Goal: Task Accomplishment & Management: Manage account settings

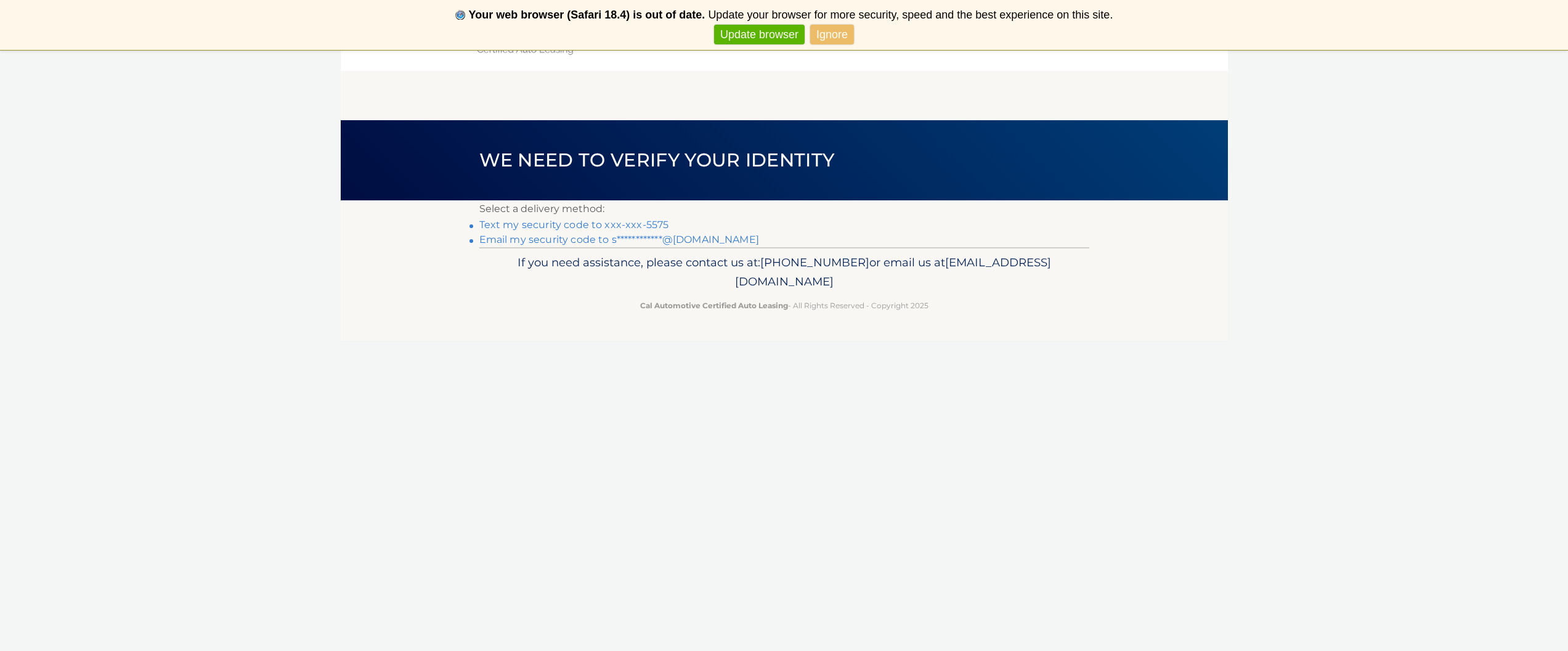
click at [645, 225] on link "Text my security code to xxx-xxx-5575" at bounding box center [574, 224] width 190 height 11
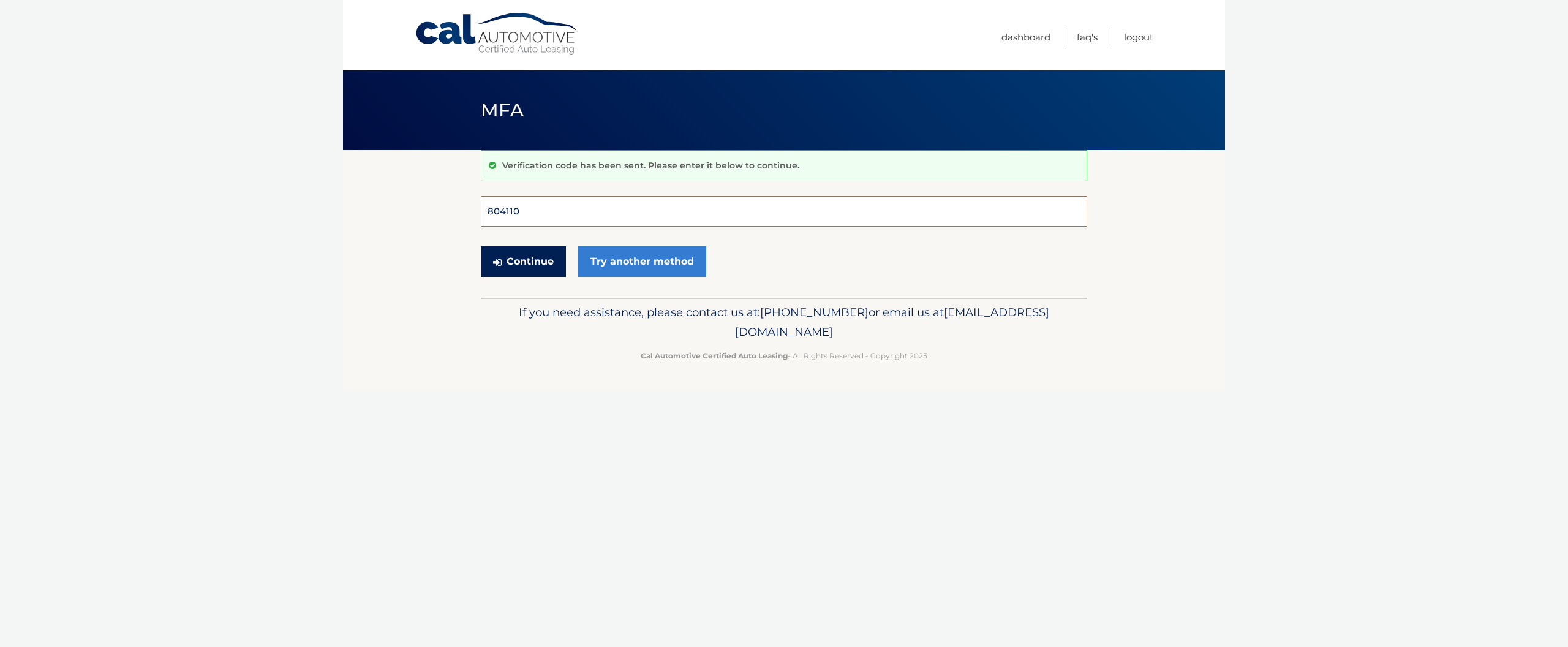
type input "804110"
click at [523, 261] on button "Continue" at bounding box center [524, 262] width 85 height 31
click at [544, 257] on button "Continue" at bounding box center [524, 262] width 85 height 31
click at [546, 213] on input "Verification Code" at bounding box center [784, 211] width 606 height 31
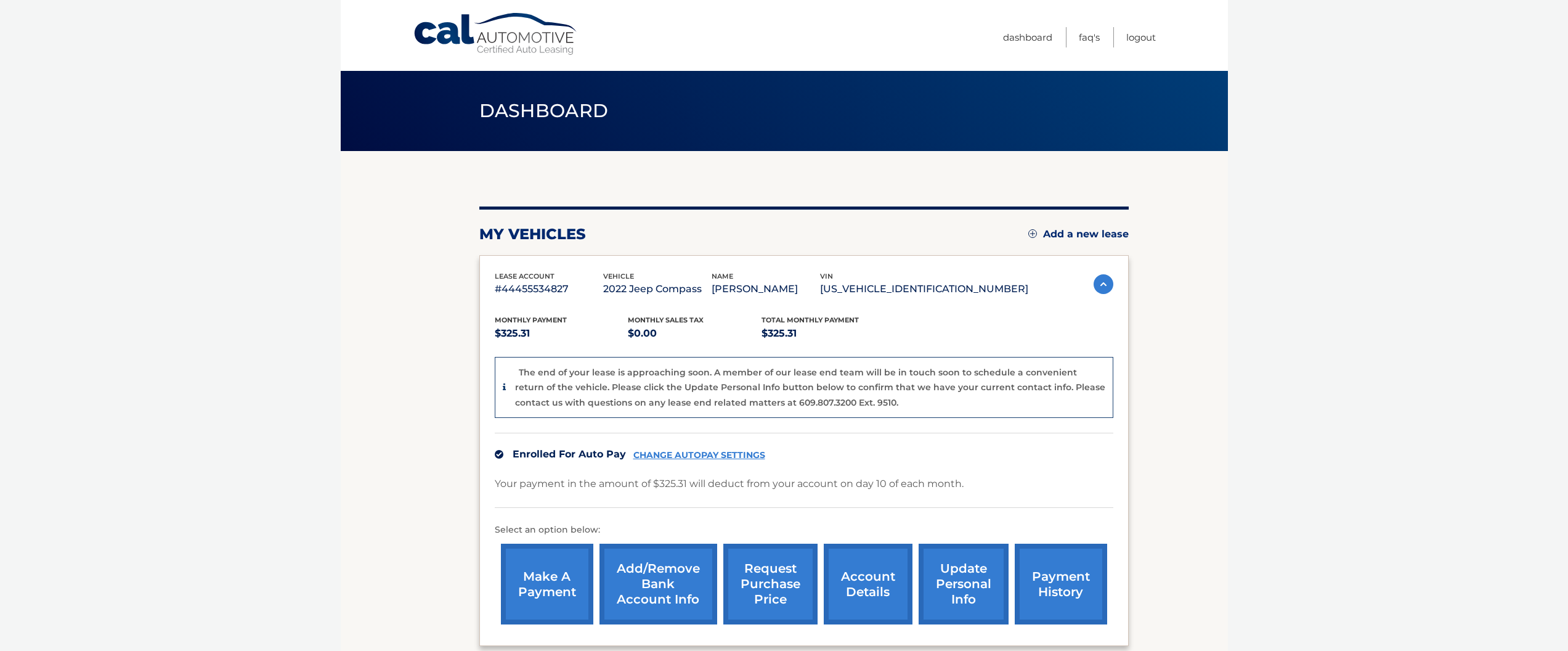
click at [936, 581] on link "update personal info" at bounding box center [963, 584] width 90 height 80
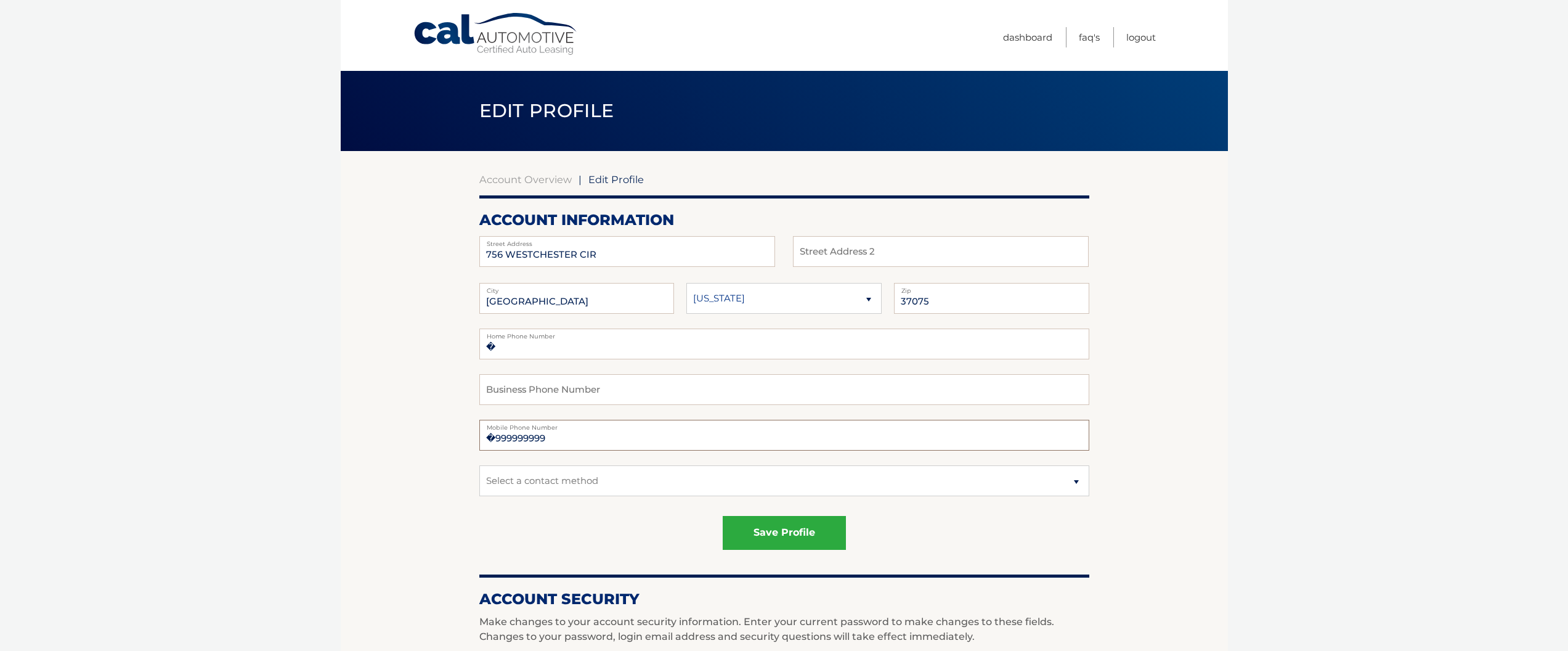
click at [647, 440] on input "�999999999" at bounding box center [784, 435] width 610 height 31
drag, startPoint x: 634, startPoint y: 439, endPoint x: 459, endPoint y: 432, distance: 175.1
click at [459, 432] on section "Account Overview | Edit Profile account information 756 WESTCHESTER CIR Street …" at bounding box center [784, 626] width 888 height 951
type input "914-393-5575"
select select "1"
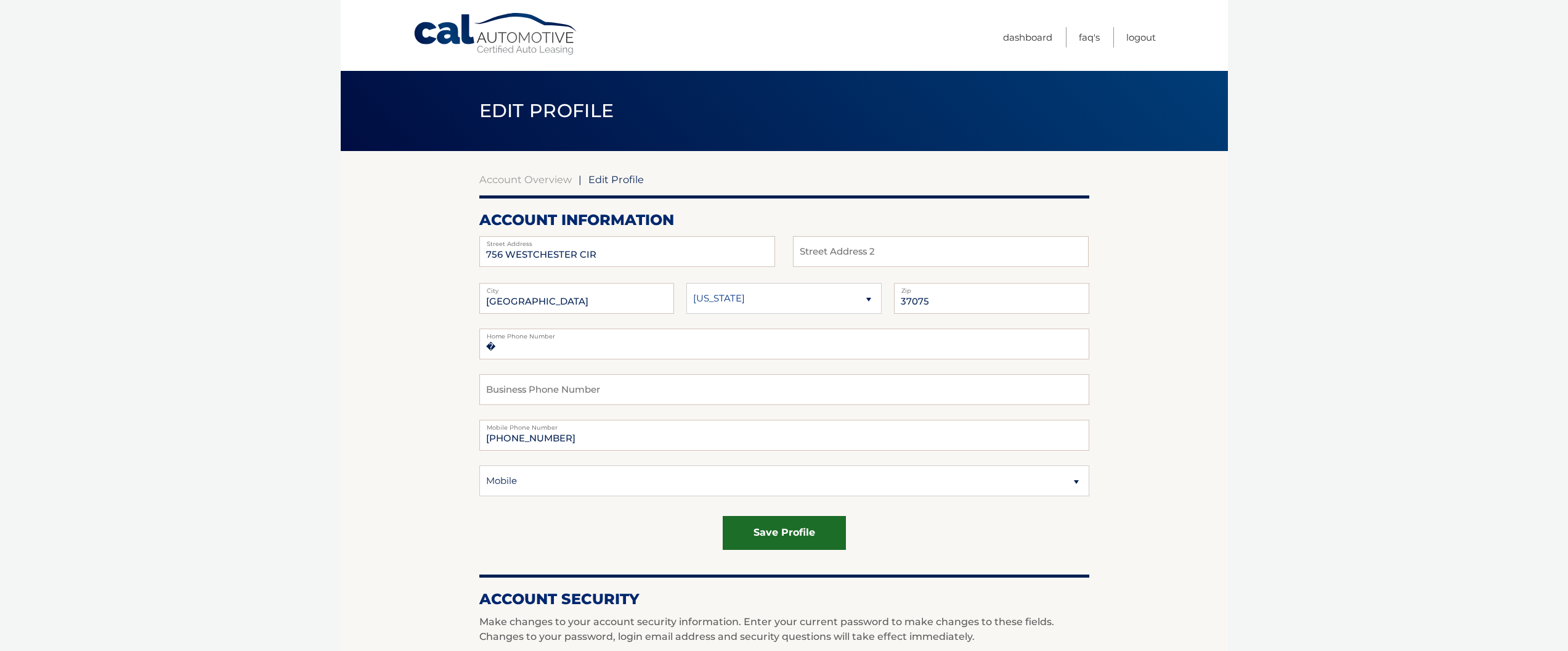
click at [799, 533] on button "save profile" at bounding box center [784, 532] width 123 height 34
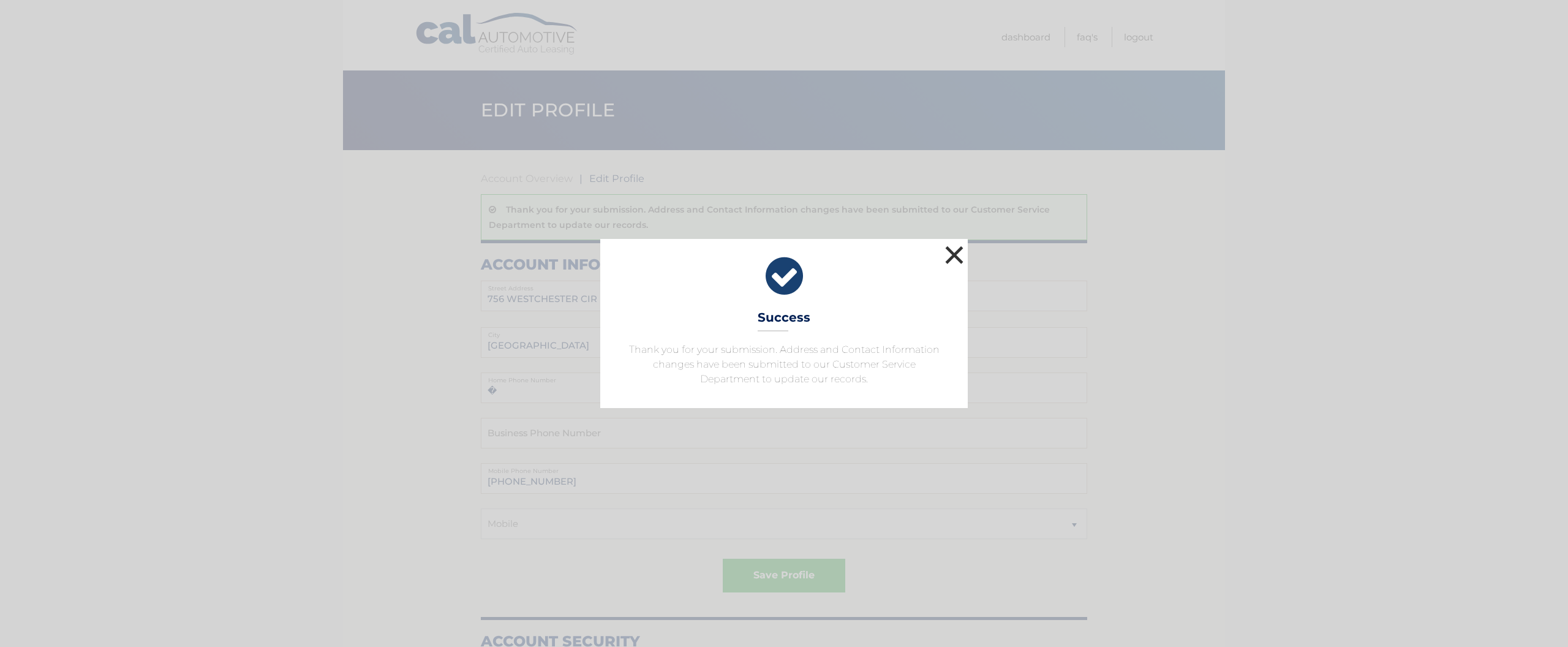
click at [950, 257] on button "×" at bounding box center [954, 255] width 25 height 25
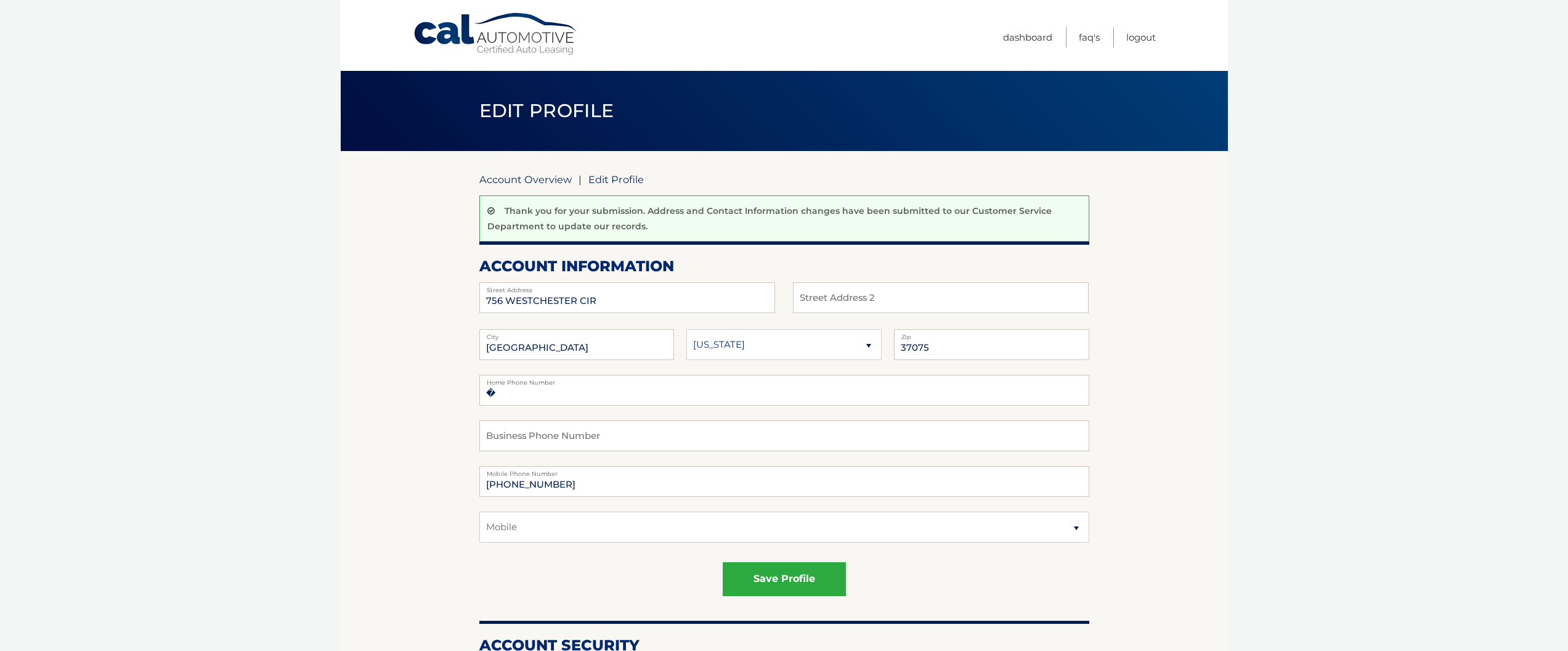
click at [518, 179] on link "Account Overview" at bounding box center [526, 179] width 93 height 12
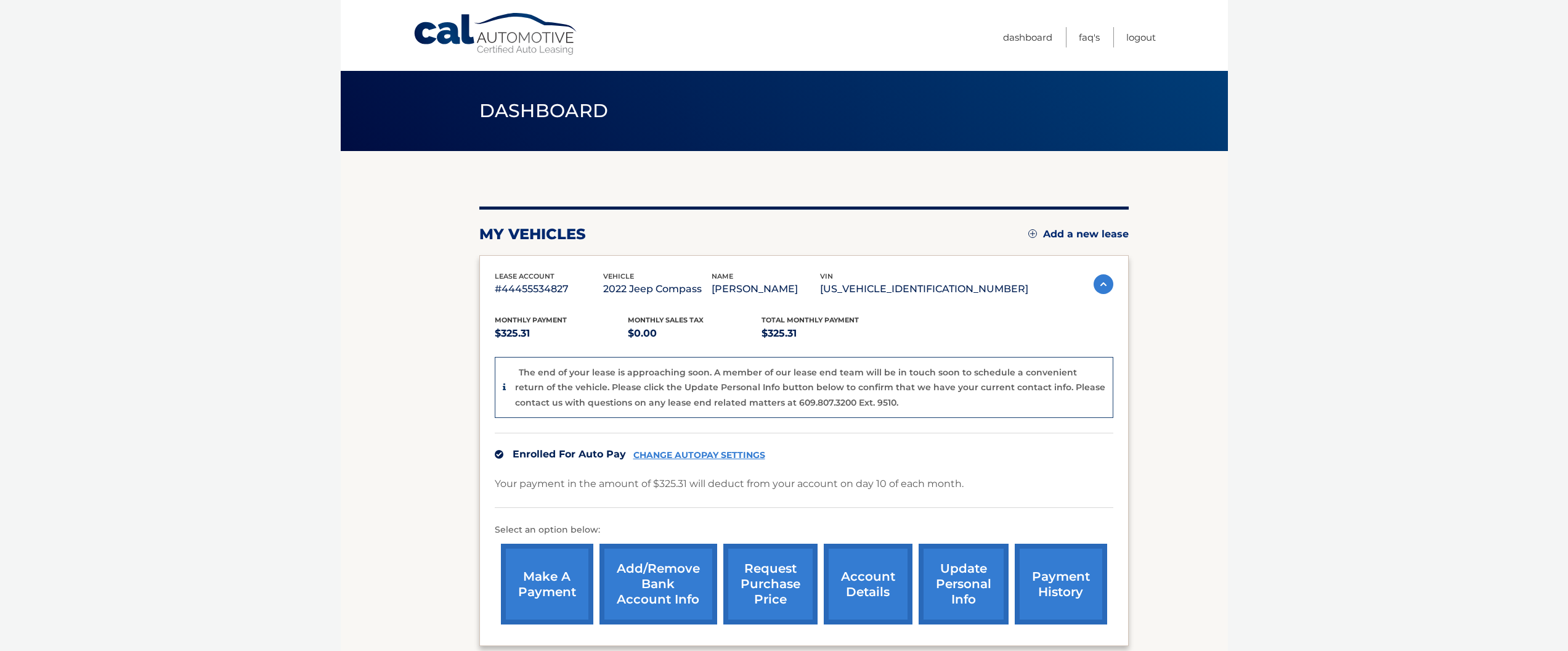
scroll to position [122, 0]
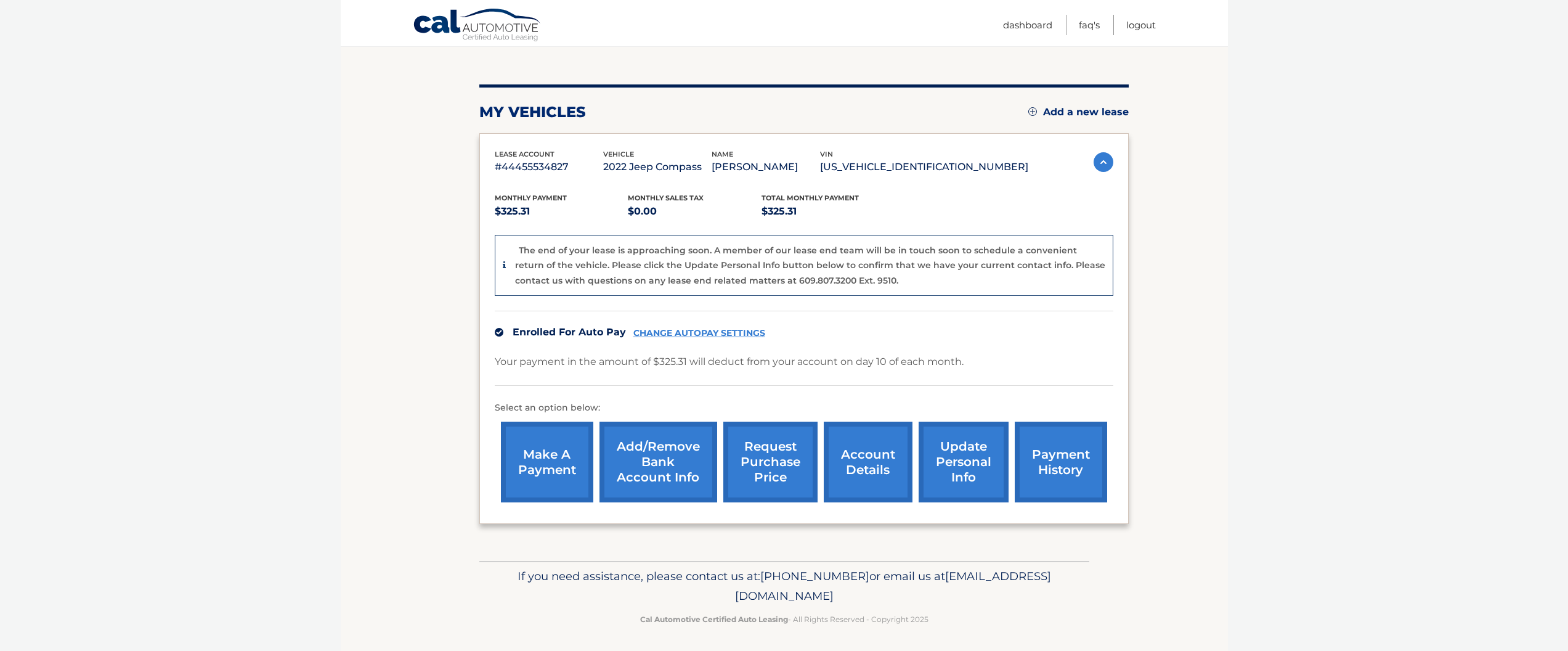
click at [880, 469] on link "account details" at bounding box center [868, 462] width 88 height 80
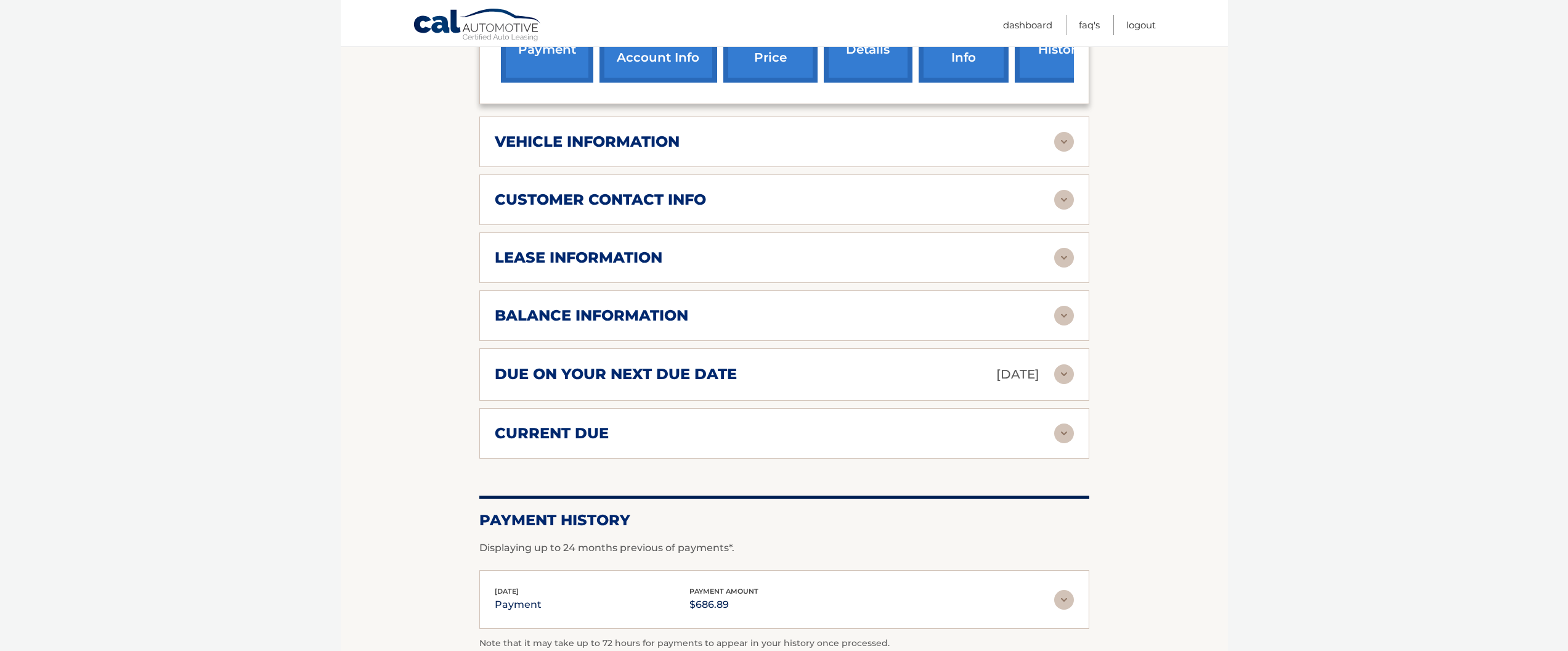
scroll to position [365, 0]
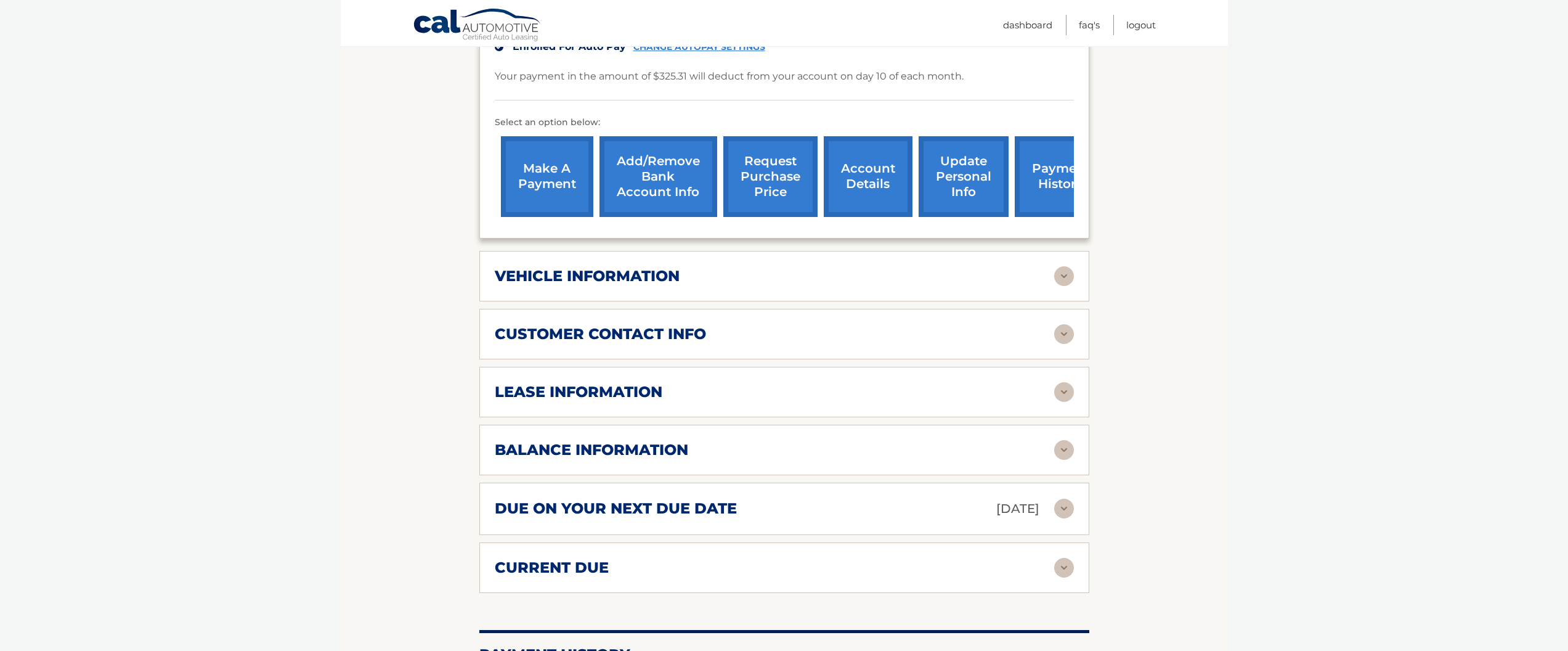
click at [1059, 440] on img at bounding box center [1064, 449] width 19 height 19
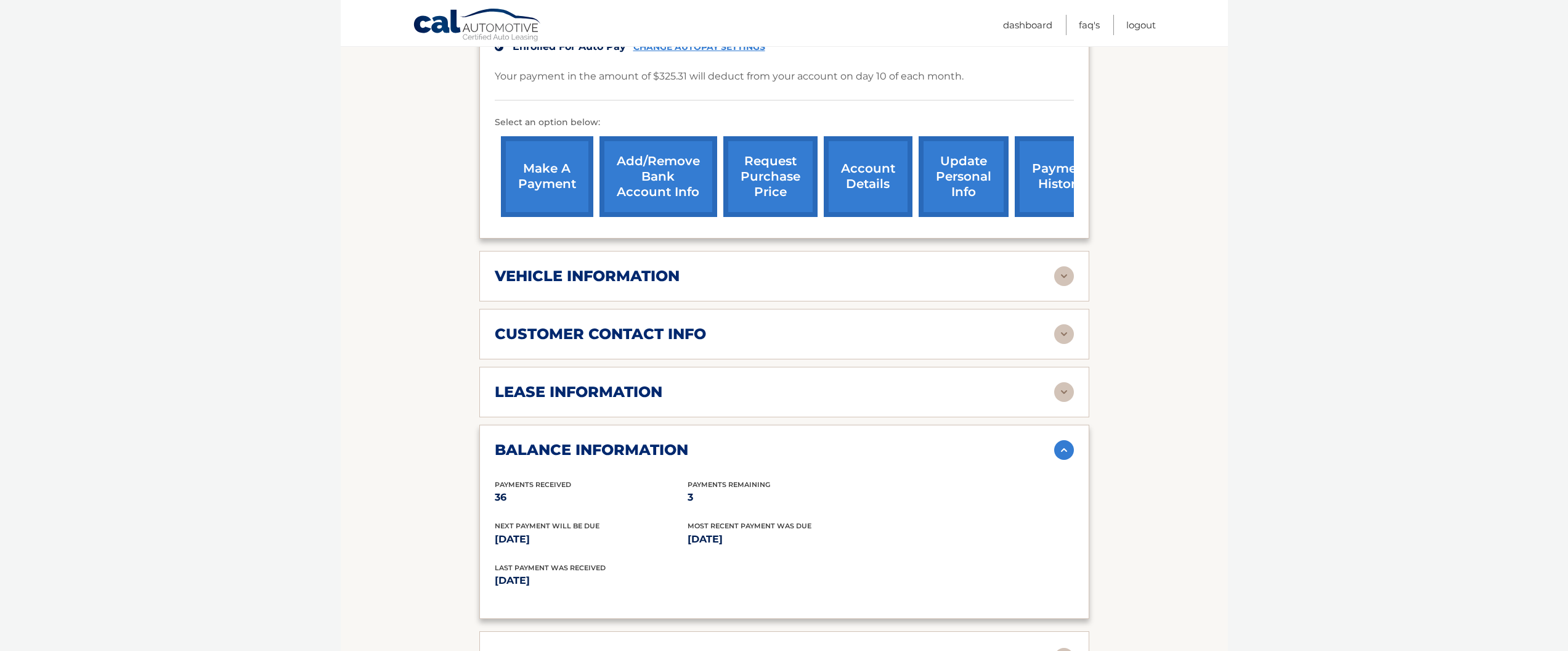
click at [1063, 382] on img at bounding box center [1064, 392] width 19 height 19
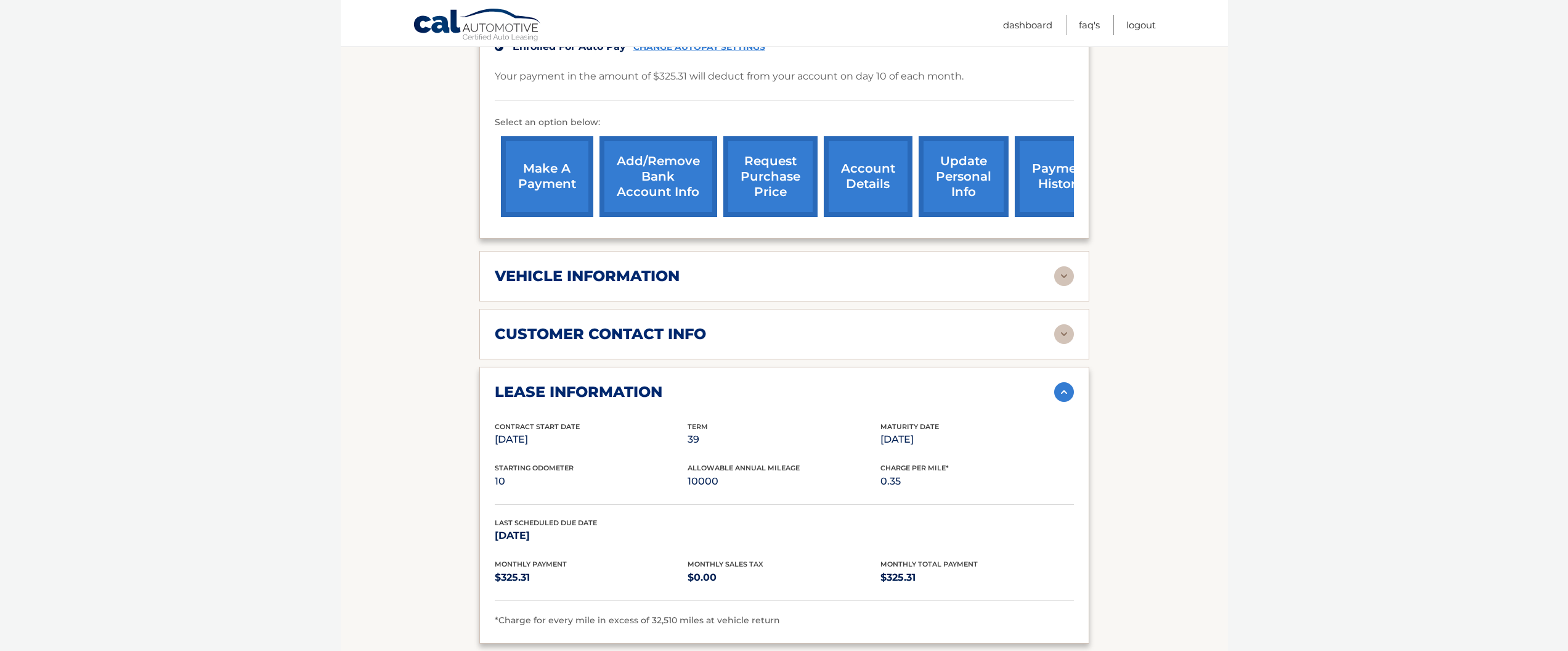
click at [1068, 266] on img at bounding box center [1064, 276] width 19 height 19
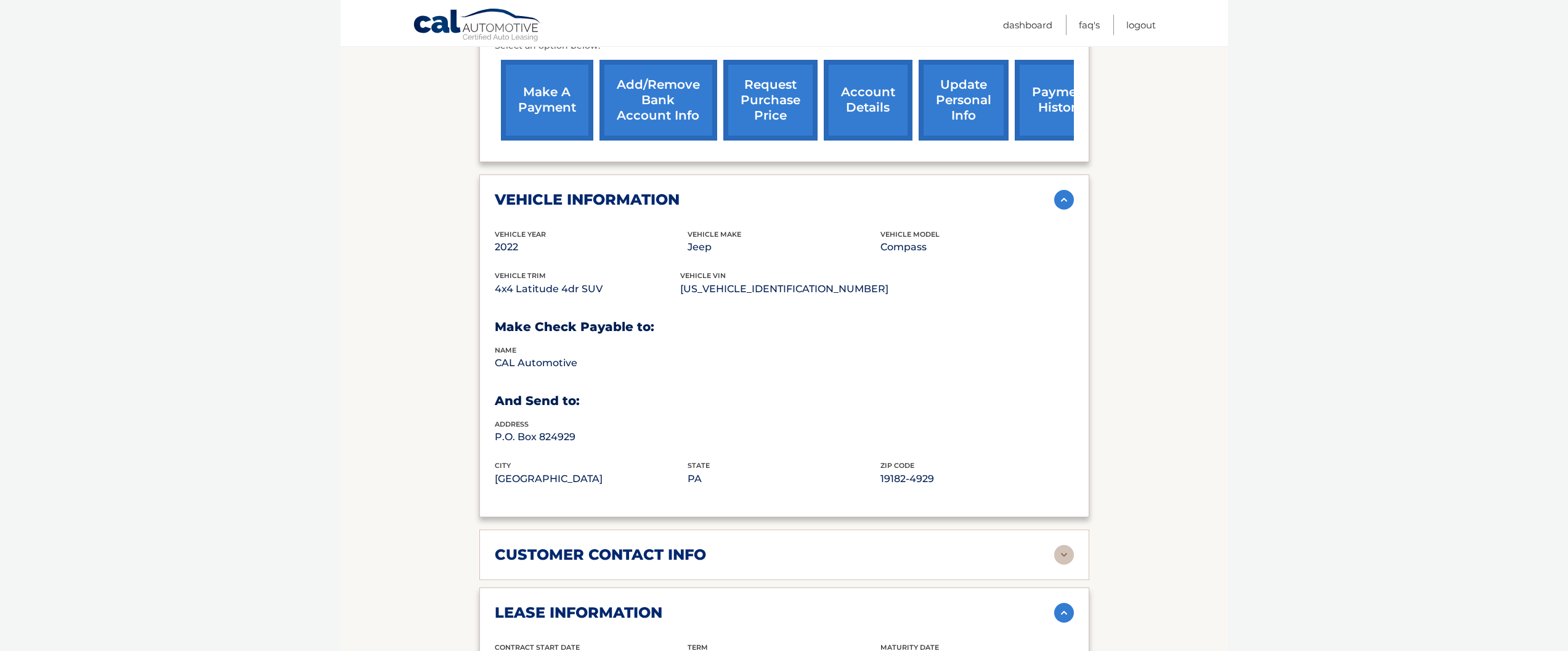
scroll to position [525, 0]
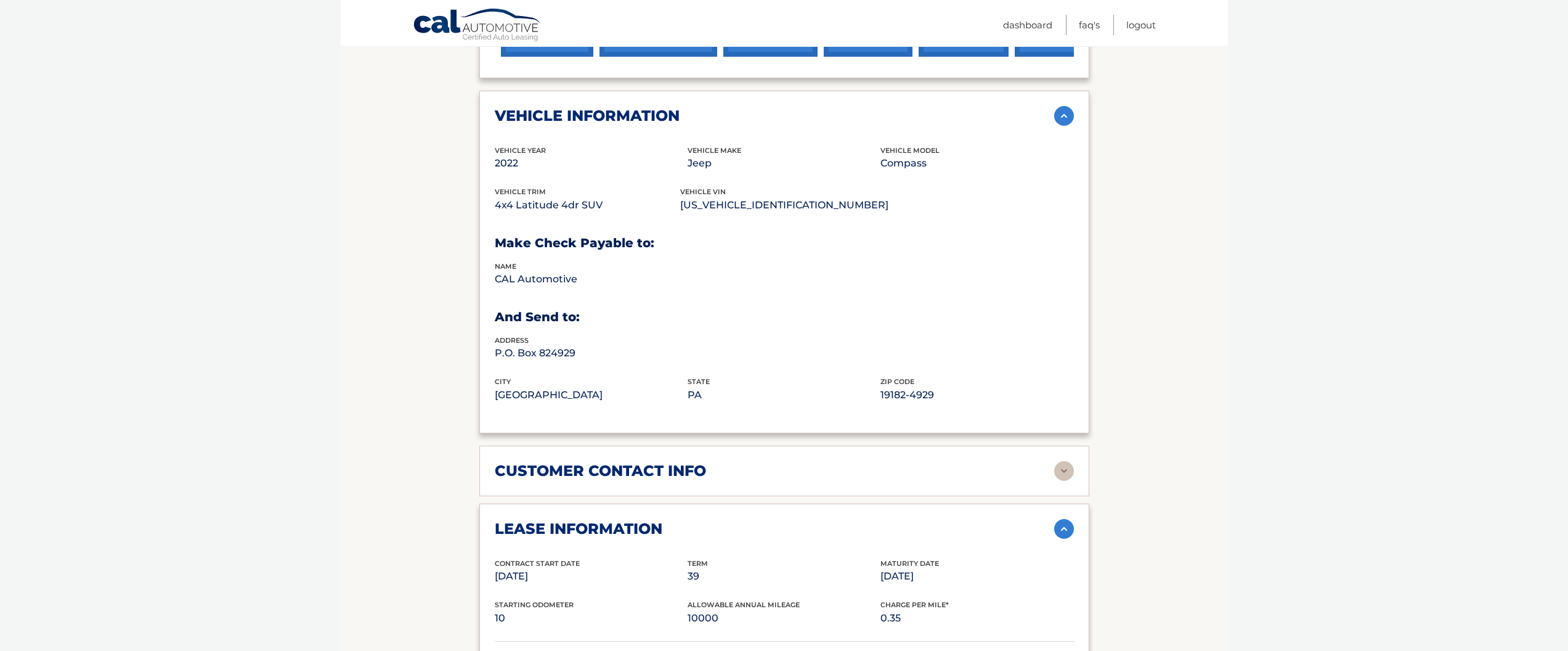
click at [1070, 461] on img at bounding box center [1064, 471] width 19 height 19
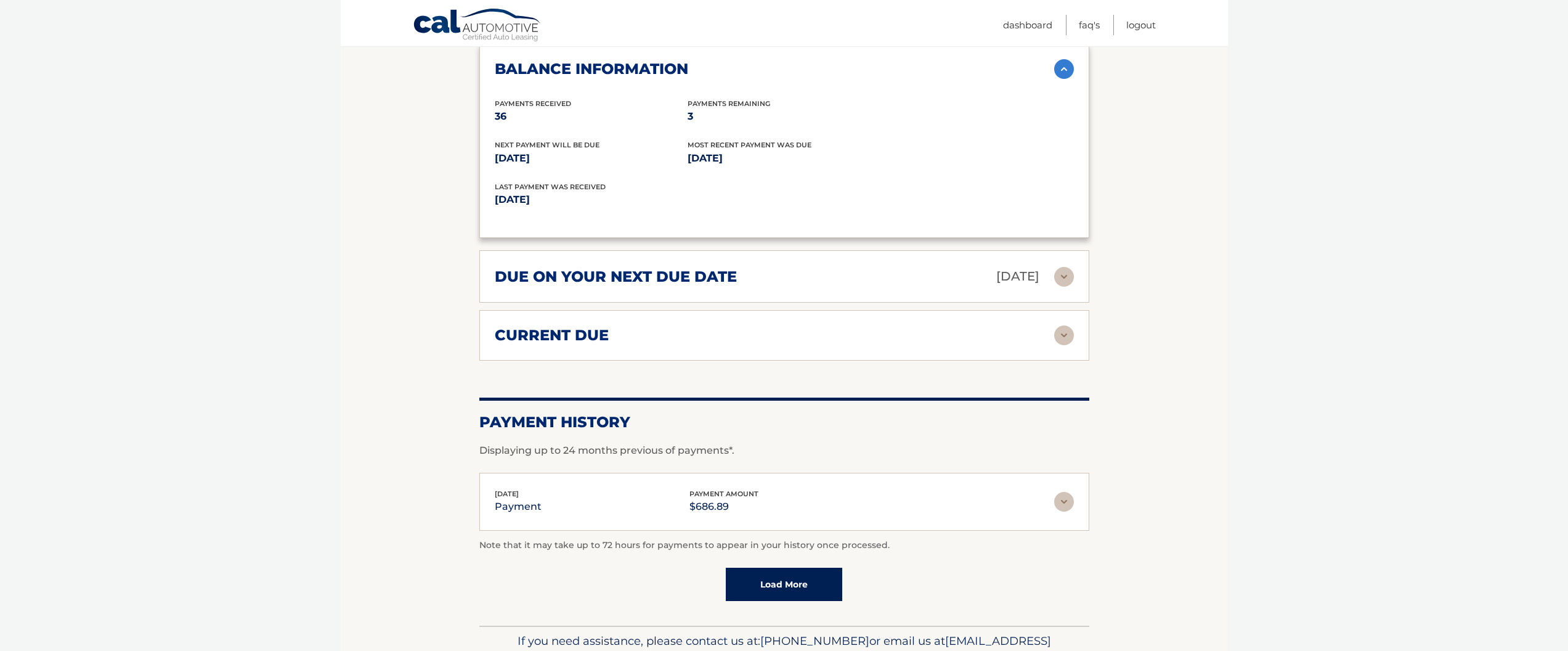
scroll to position [1557, 0]
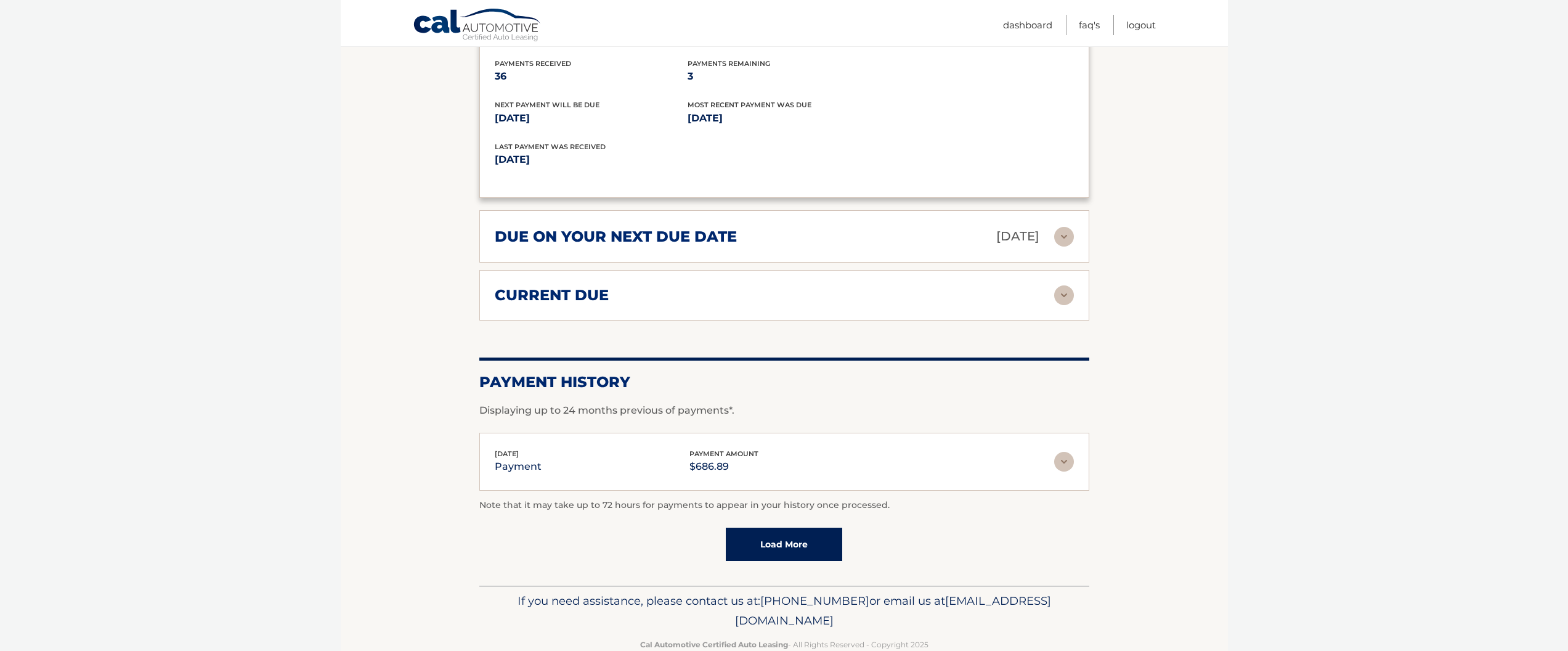
click at [794, 528] on link "Load More" at bounding box center [784, 544] width 117 height 34
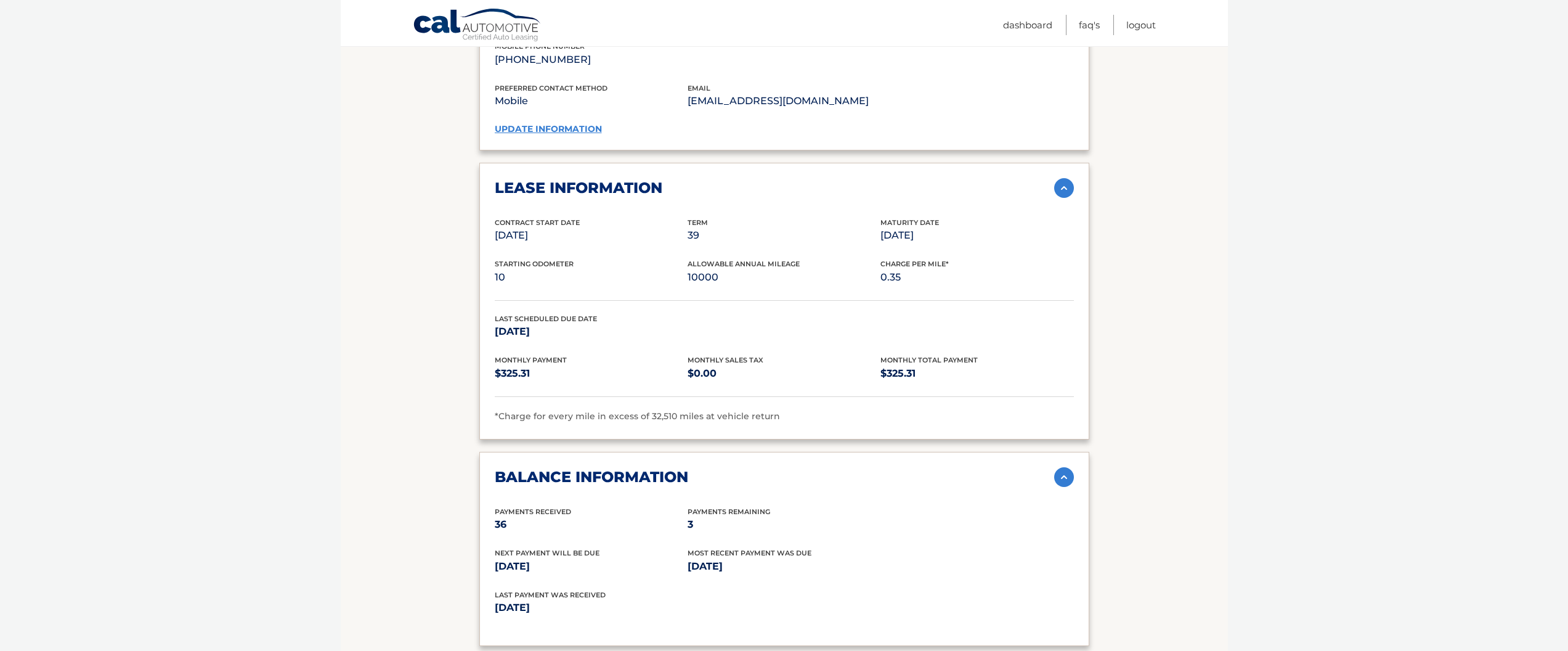
scroll to position [898, 0]
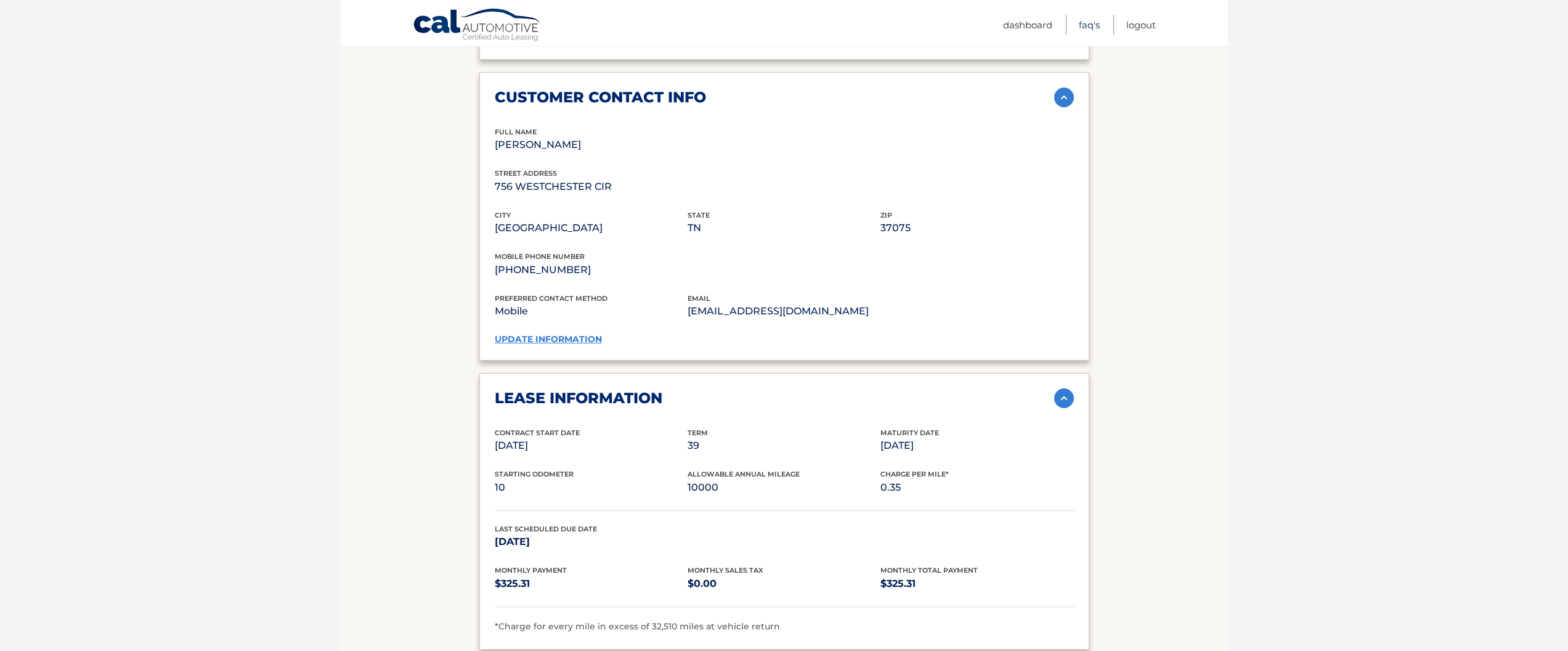
click at [1081, 28] on link "FAQ's" at bounding box center [1089, 25] width 21 height 20
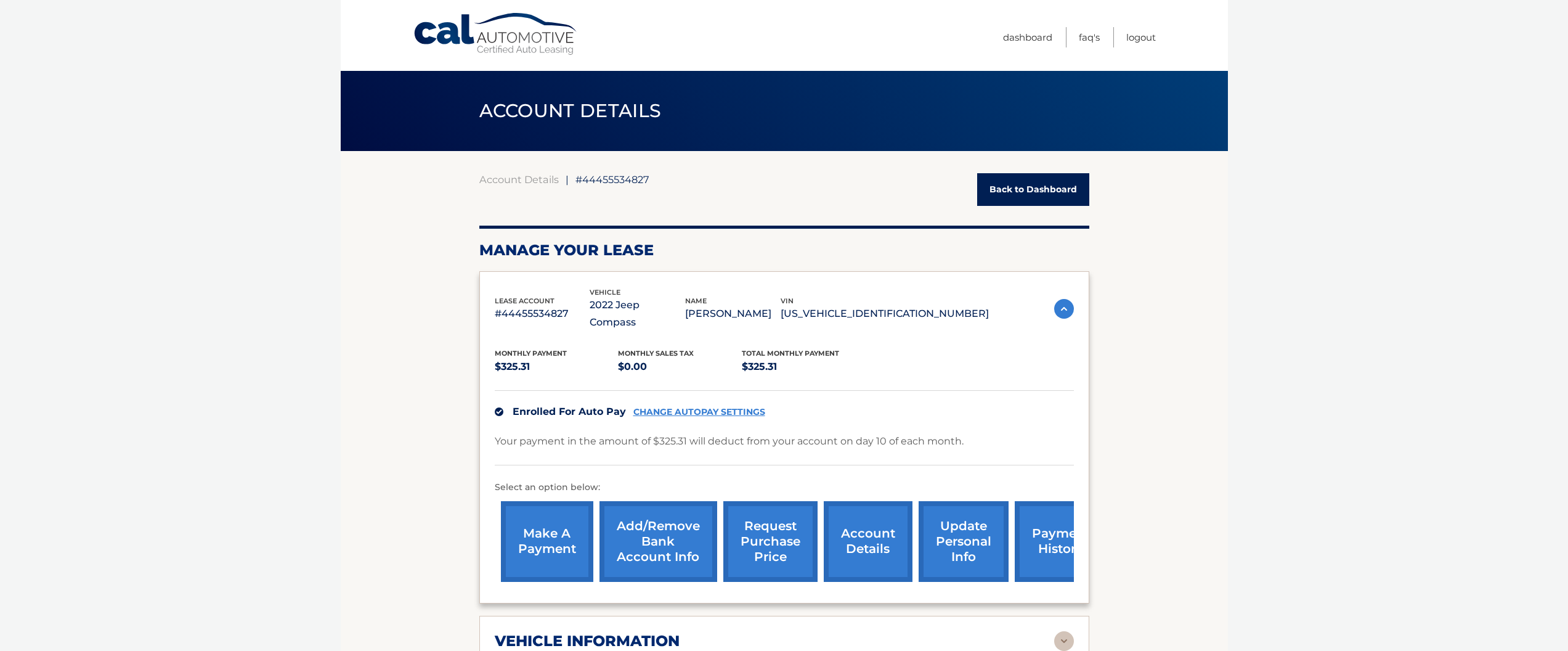
click at [766, 539] on link "request purchase price" at bounding box center [770, 541] width 95 height 80
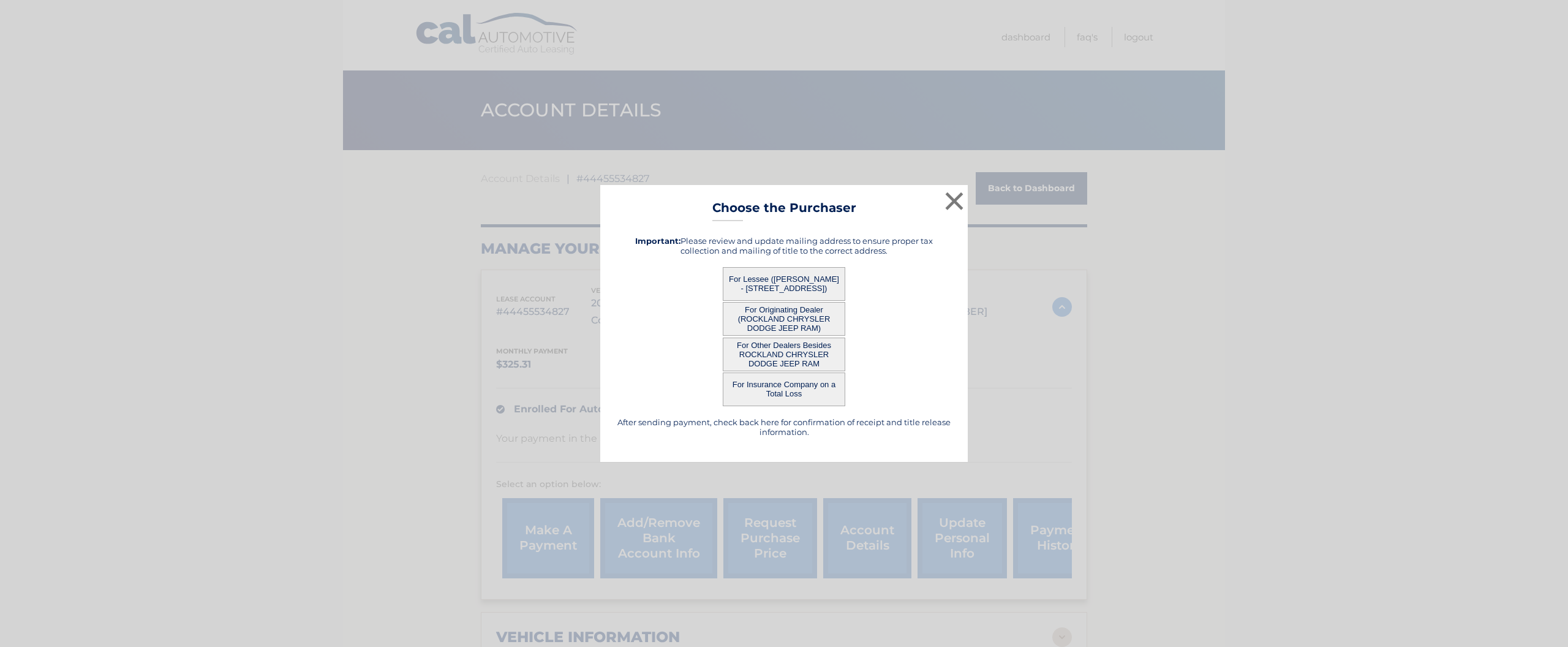
click at [795, 277] on button "For Lessee ([PERSON_NAME] - [STREET_ADDRESS])" at bounding box center [784, 284] width 123 height 34
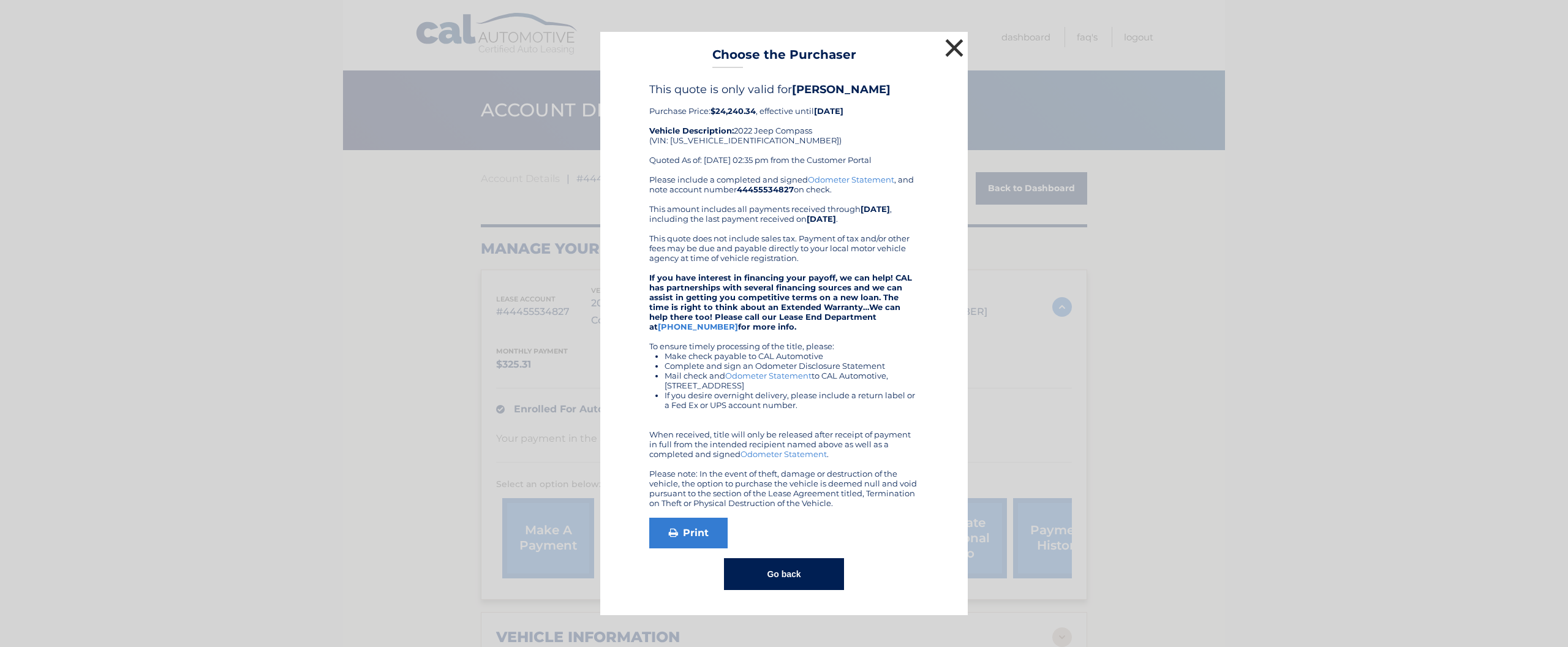
click at [954, 44] on button "×" at bounding box center [954, 47] width 25 height 25
